Goal: Find specific page/section: Find specific page/section

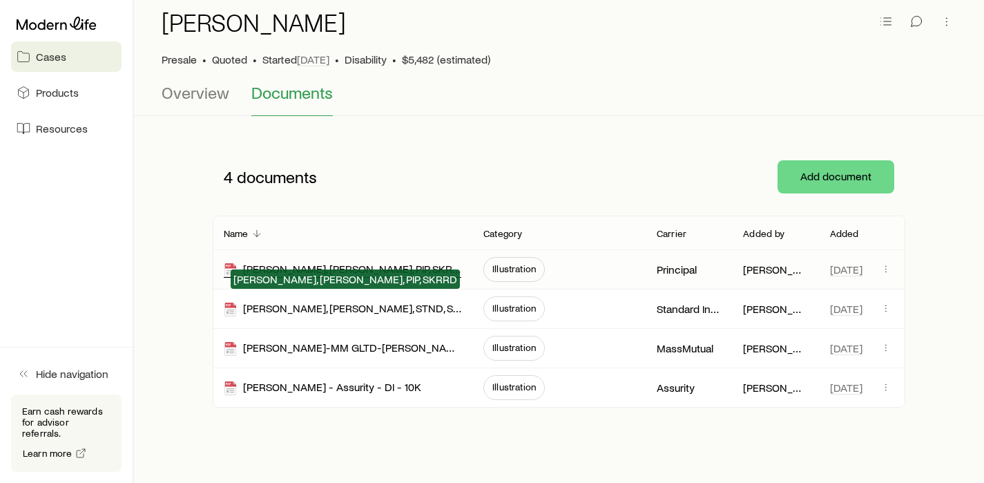
scroll to position [81, 0]
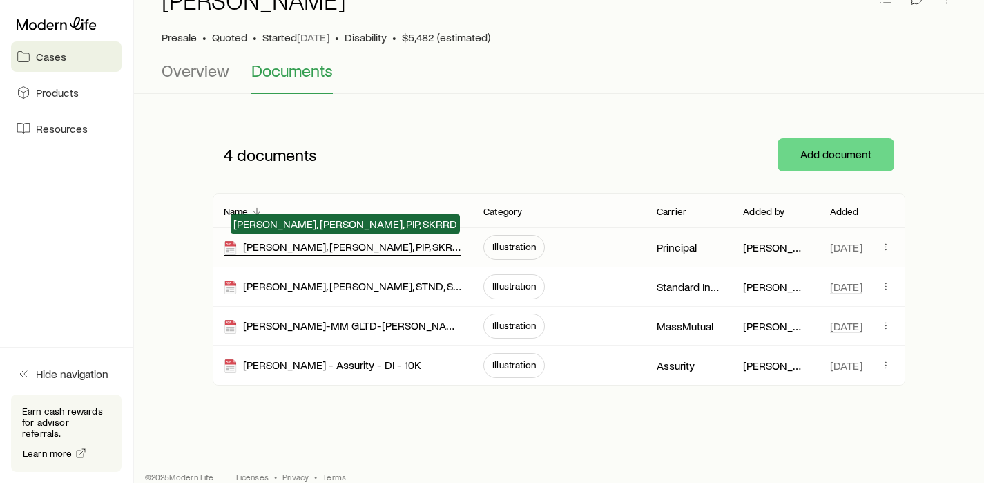
click at [393, 246] on div "[PERSON_NAME], [PERSON_NAME], PIP, SKRRD" at bounding box center [342, 248] width 237 height 16
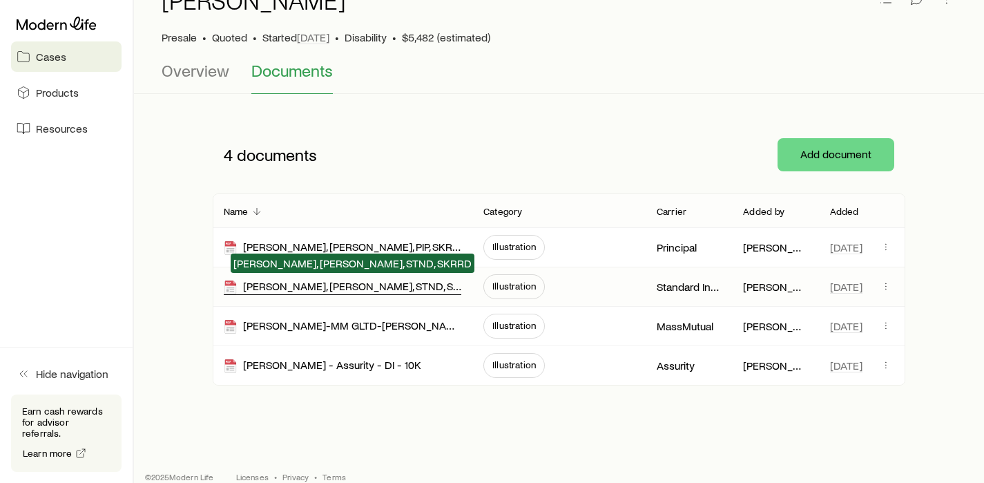
click at [363, 284] on div "[PERSON_NAME], [PERSON_NAME], STND, SKRRD" at bounding box center [342, 287] width 237 height 16
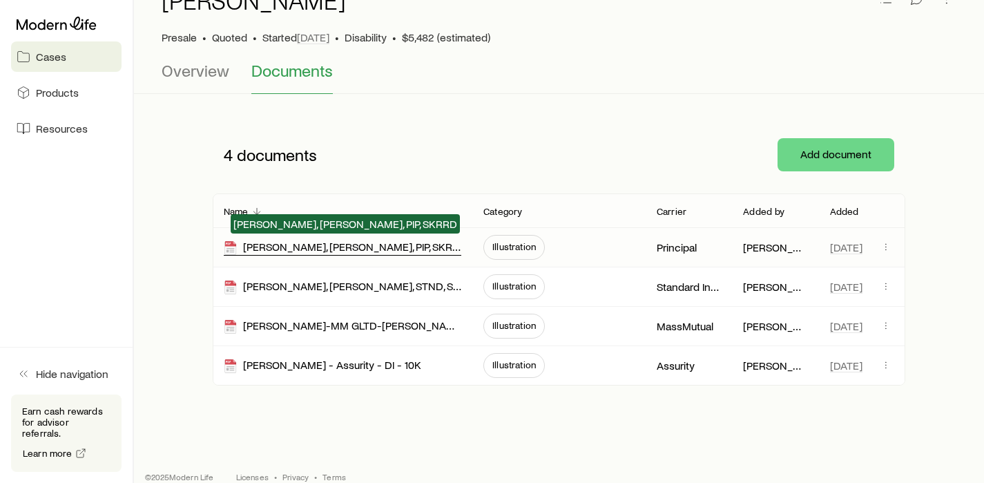
click at [351, 249] on div "[PERSON_NAME], [PERSON_NAME], PIP, SKRRD" at bounding box center [342, 248] width 237 height 16
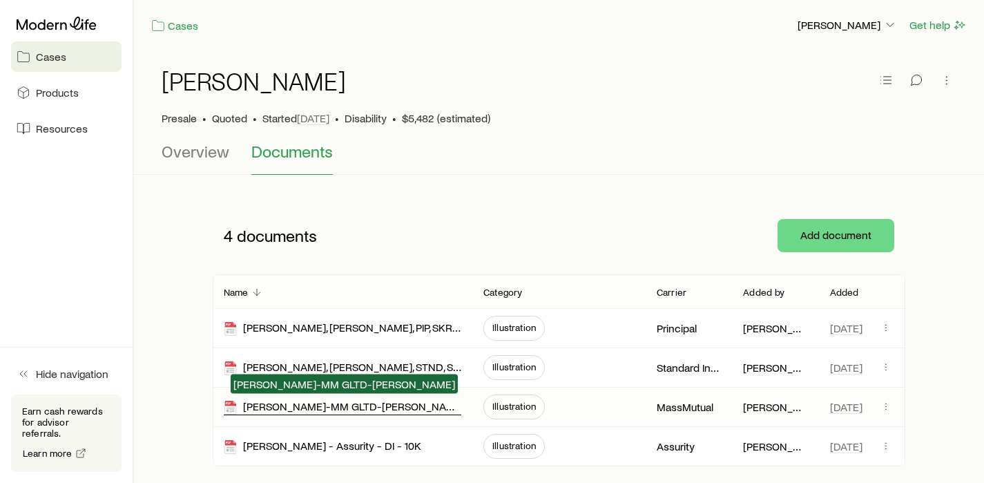
click at [343, 408] on div "[PERSON_NAME]-MM GLTD-[PERSON_NAME]" at bounding box center [342, 407] width 237 height 16
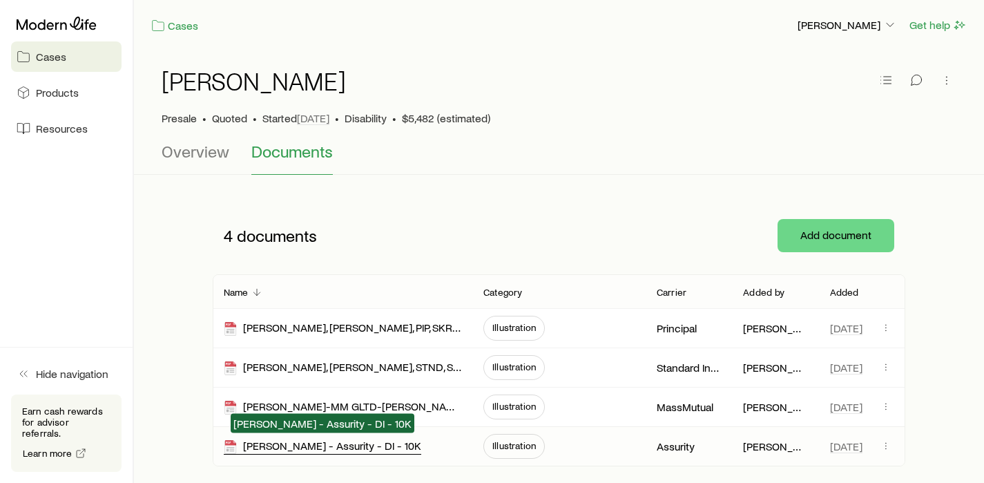
click at [346, 447] on div "[PERSON_NAME] - Assurity - DI - 10K" at bounding box center [322, 446] width 197 height 16
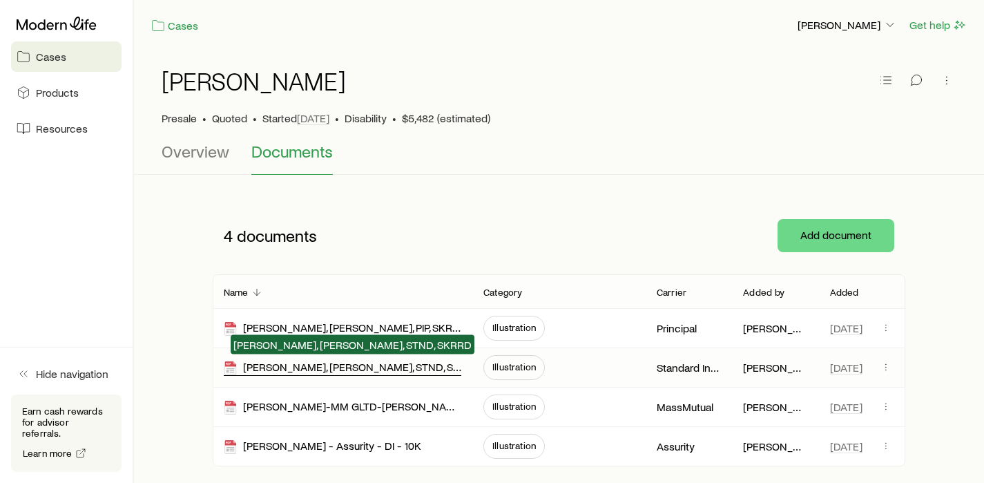
click at [326, 365] on div "[PERSON_NAME], [PERSON_NAME], STND, SKRRD" at bounding box center [342, 368] width 237 height 16
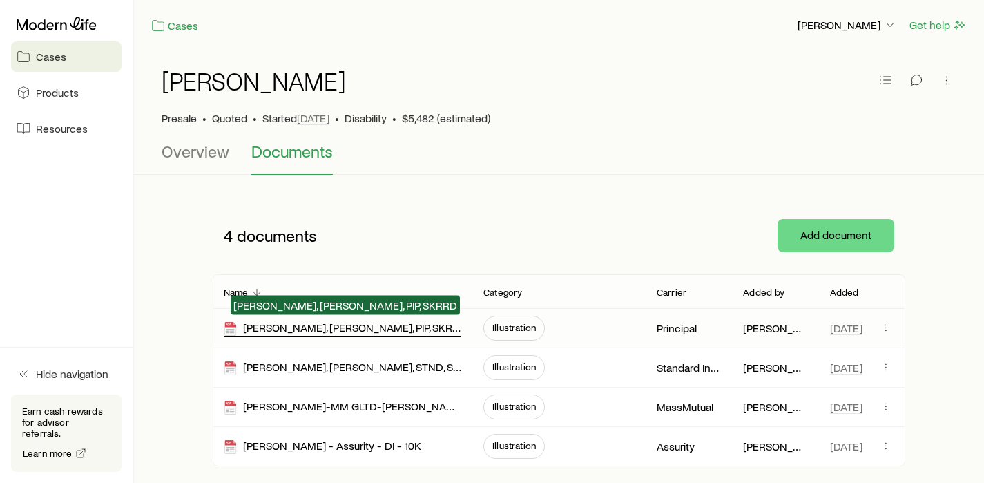
click at [376, 329] on div "[PERSON_NAME], [PERSON_NAME], PIP, SKRRD" at bounding box center [342, 328] width 237 height 16
click at [385, 331] on div "[PERSON_NAME], [PERSON_NAME], PIP, SKRRD" at bounding box center [342, 328] width 237 height 16
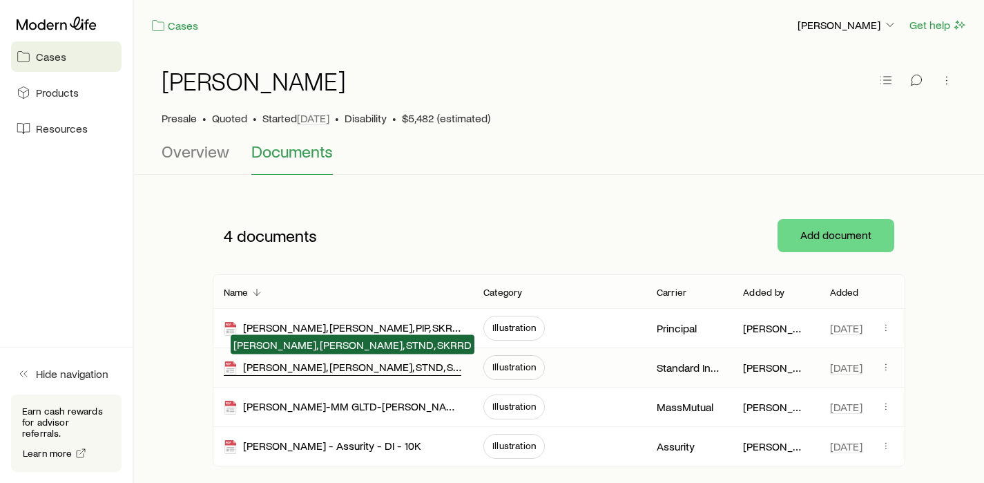
click at [361, 368] on div "[PERSON_NAME], [PERSON_NAME], STND, SKRRD" at bounding box center [342, 368] width 237 height 16
